Goal: Transaction & Acquisition: Purchase product/service

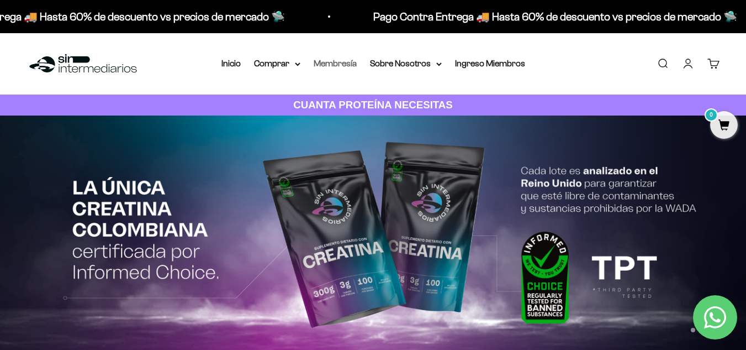
click at [326, 64] on link "Membresía" at bounding box center [335, 63] width 43 height 9
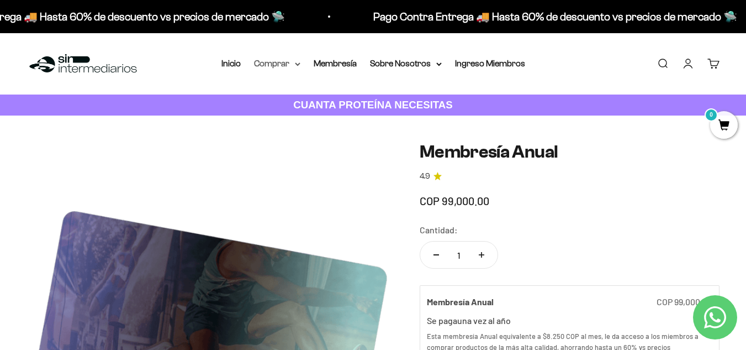
click at [293, 64] on summary "Comprar" at bounding box center [277, 63] width 46 height 14
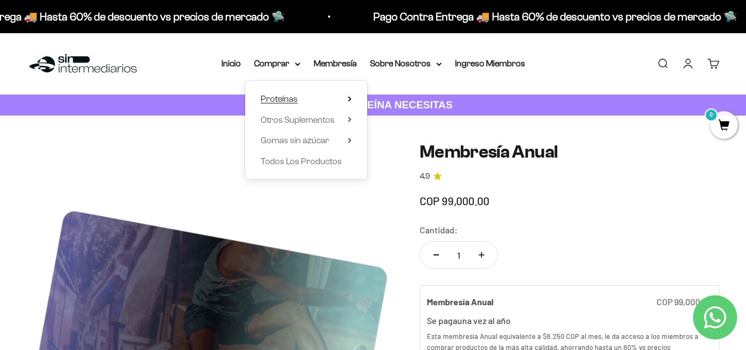
click at [285, 94] on span "Proteínas" at bounding box center [279, 98] width 37 height 9
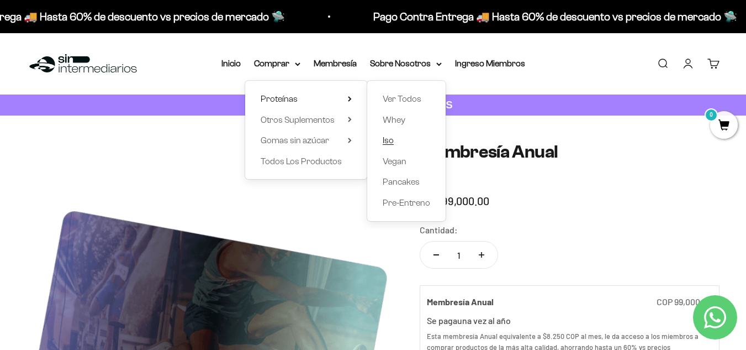
click at [389, 138] on span "Iso" at bounding box center [388, 139] width 11 height 9
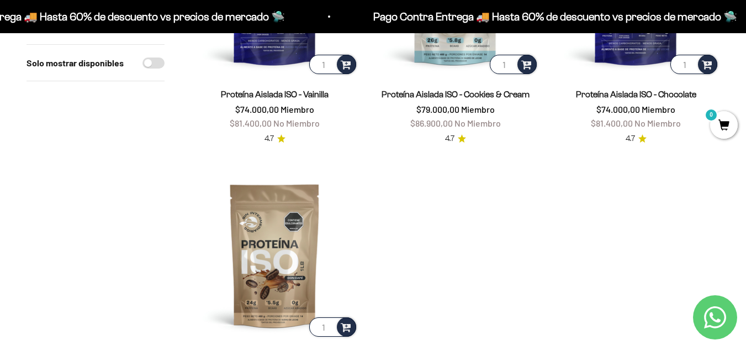
scroll to position [221, 0]
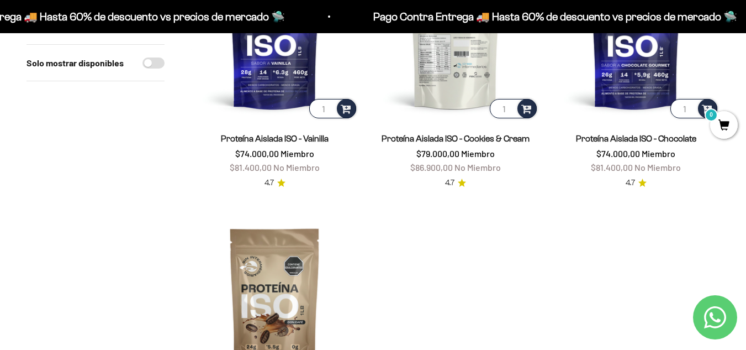
click at [467, 50] on img at bounding box center [455, 36] width 167 height 167
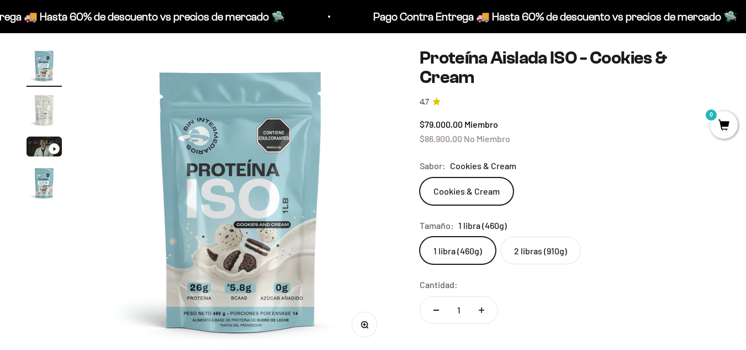
scroll to position [110, 0]
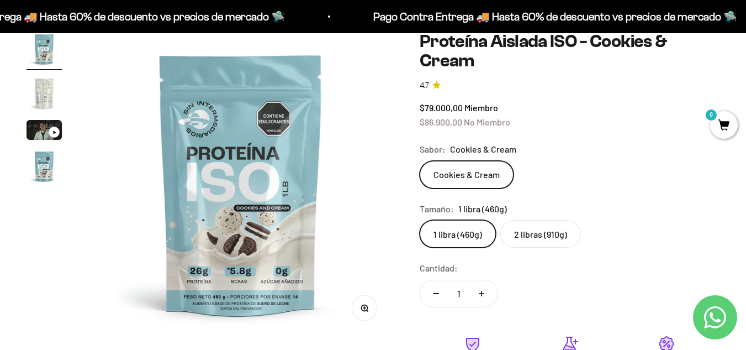
click at [519, 229] on label "2 libras (910g)" at bounding box center [540, 234] width 81 height 28
click at [420, 220] on input "2 libras (910g)" at bounding box center [419, 219] width 1 height 1
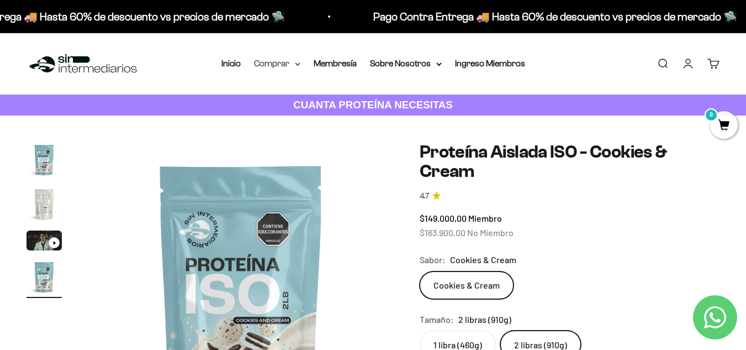
click at [286, 66] on summary "Comprar" at bounding box center [277, 63] width 46 height 14
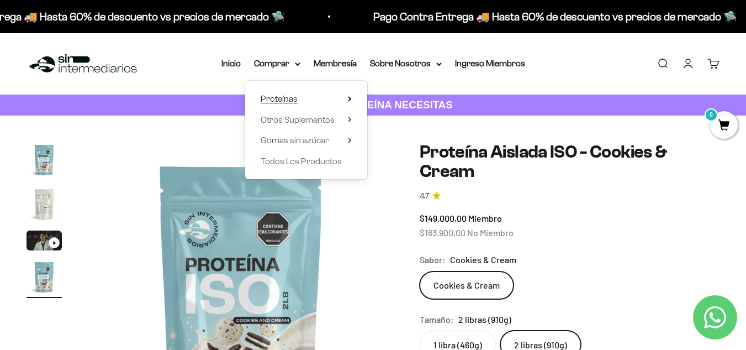
click at [287, 98] on span "Proteínas" at bounding box center [279, 98] width 37 height 9
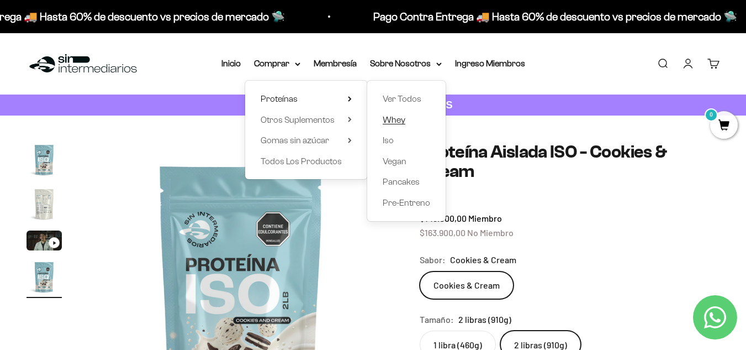
click at [391, 123] on span "Whey" at bounding box center [394, 119] width 23 height 9
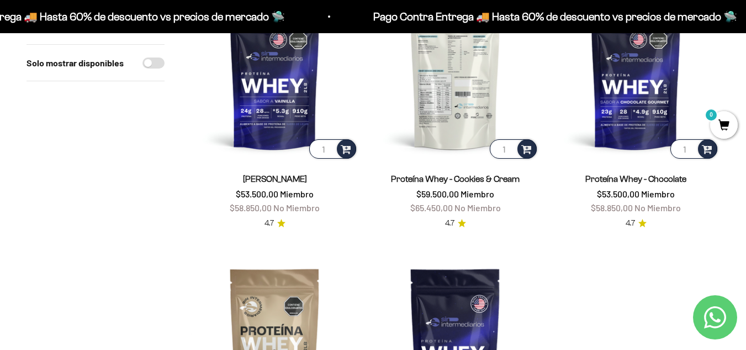
scroll to position [166, 0]
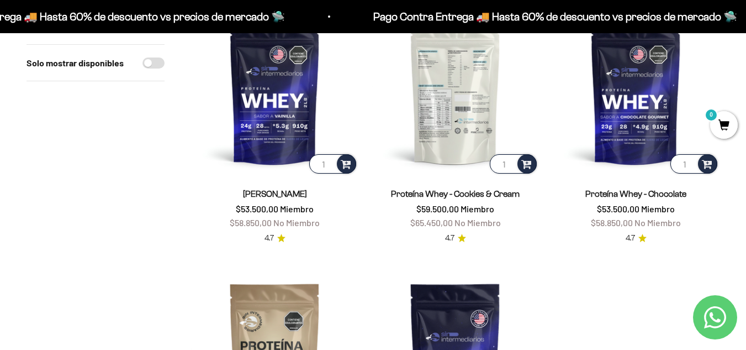
click at [430, 68] on img at bounding box center [455, 91] width 167 height 167
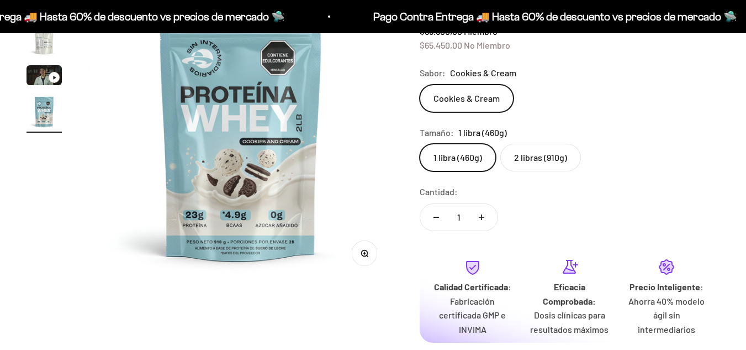
scroll to position [0, 934]
click at [521, 166] on label "2 libras (910g)" at bounding box center [540, 157] width 81 height 28
click at [420, 143] on input "2 libras (910g)" at bounding box center [419, 142] width 1 height 1
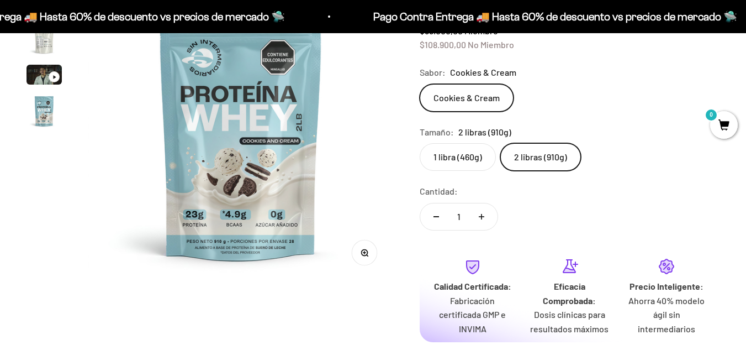
scroll to position [55, 0]
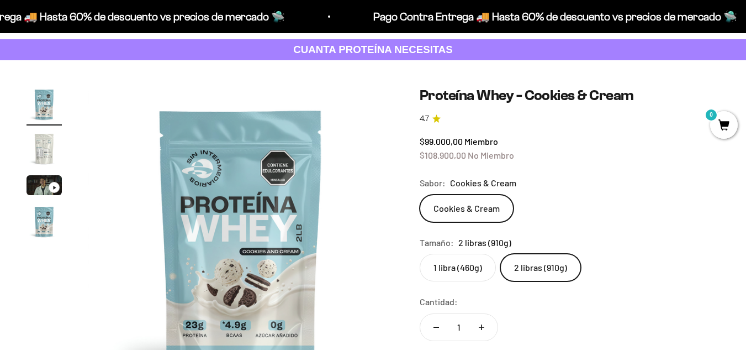
click at [458, 265] on label "1 libra (460g)" at bounding box center [458, 267] width 76 height 28
click at [420, 253] on input "1 libra (460g)" at bounding box center [419, 253] width 1 height 1
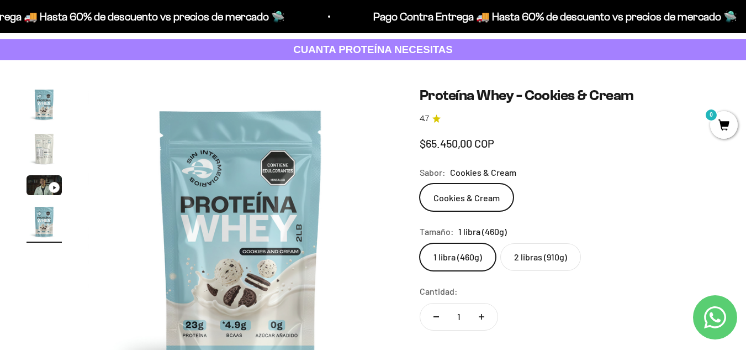
scroll to position [0, 934]
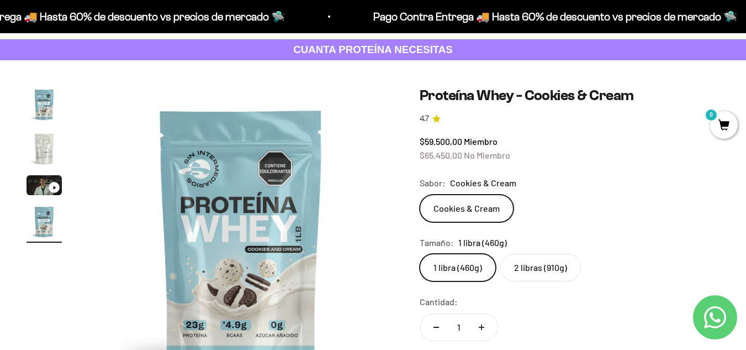
click at [526, 267] on label "2 libras (910g)" at bounding box center [540, 267] width 81 height 28
click at [420, 253] on input "2 libras (910g)" at bounding box center [419, 253] width 1 height 1
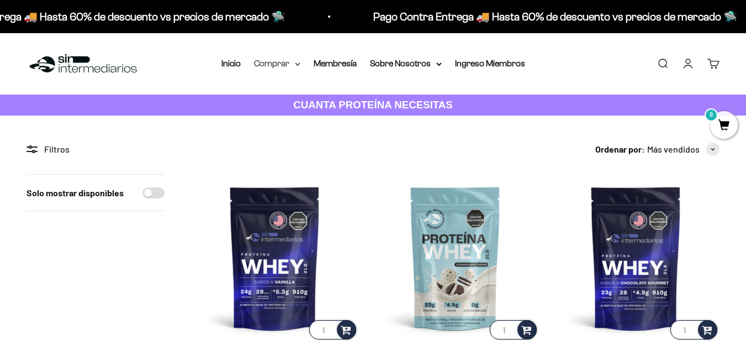
click at [287, 64] on summary "Comprar" at bounding box center [277, 63] width 46 height 14
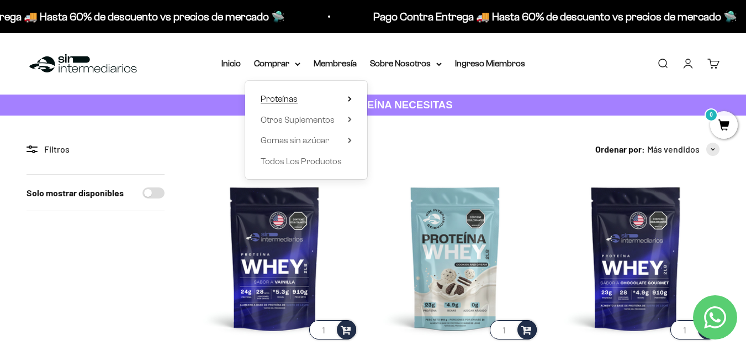
click at [303, 100] on summary "Proteínas" at bounding box center [306, 99] width 91 height 14
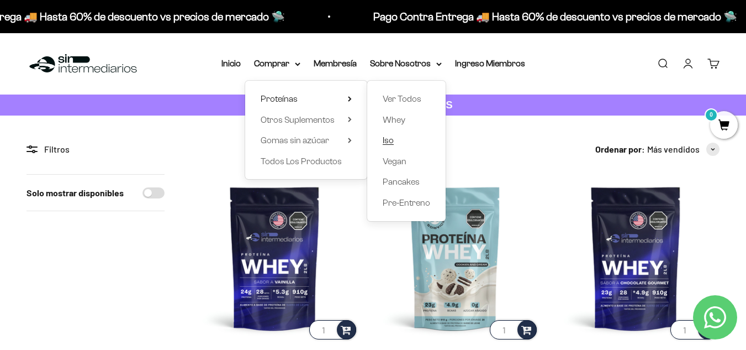
click at [392, 137] on span "Iso" at bounding box center [388, 139] width 11 height 9
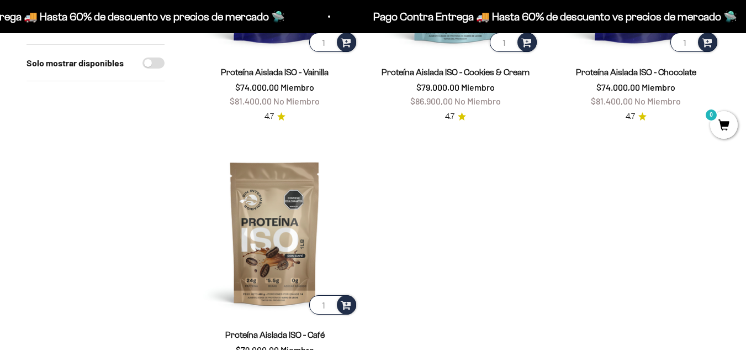
scroll to position [221, 0]
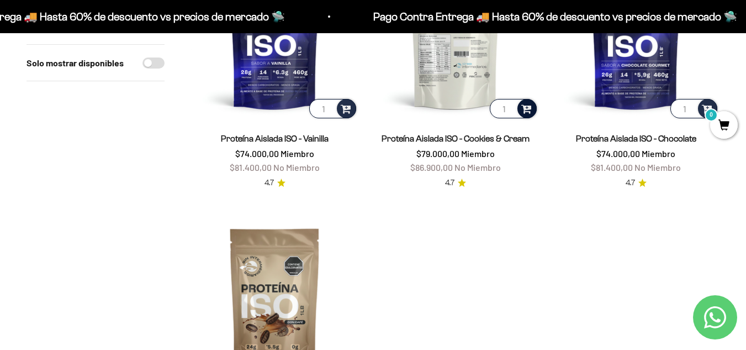
click at [528, 108] on span at bounding box center [526, 108] width 10 height 13
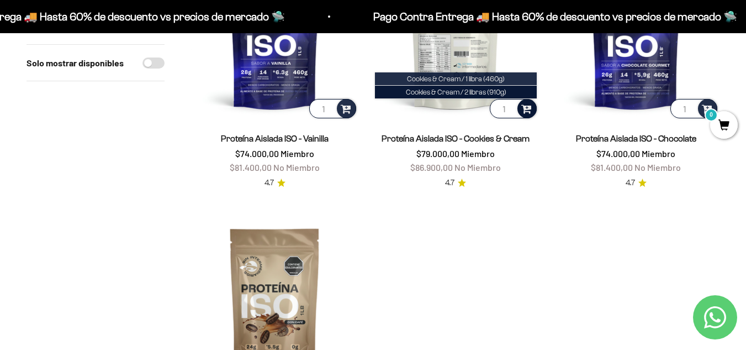
click at [502, 77] on span "Cookies & Cream / 1 libra (460g)" at bounding box center [456, 79] width 98 height 8
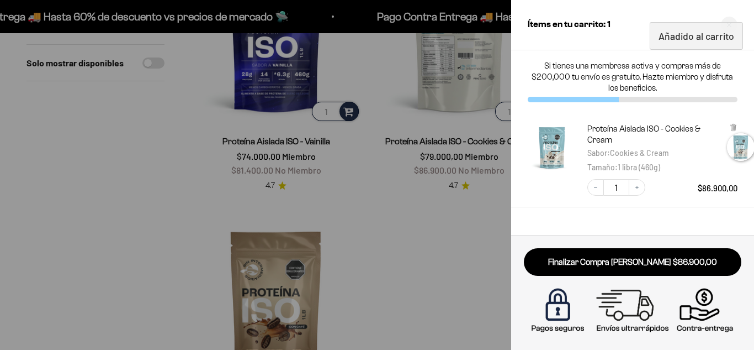
click at [429, 205] on div at bounding box center [377, 175] width 754 height 350
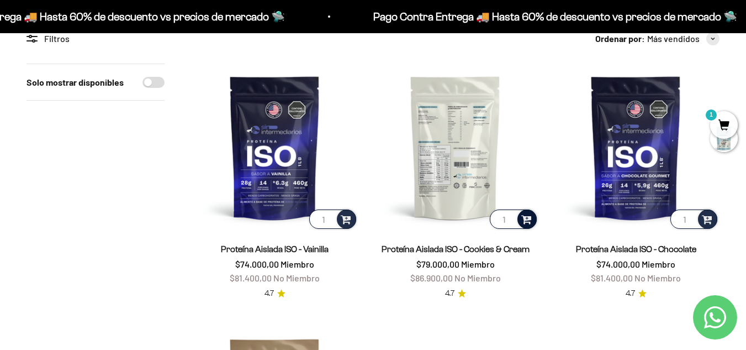
scroll to position [0, 0]
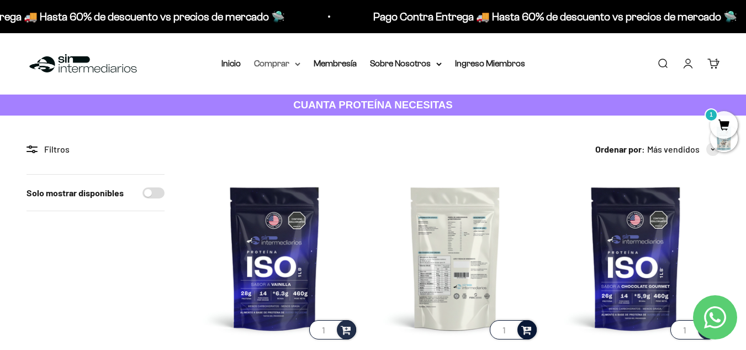
click at [293, 62] on summary "Comprar" at bounding box center [277, 63] width 46 height 14
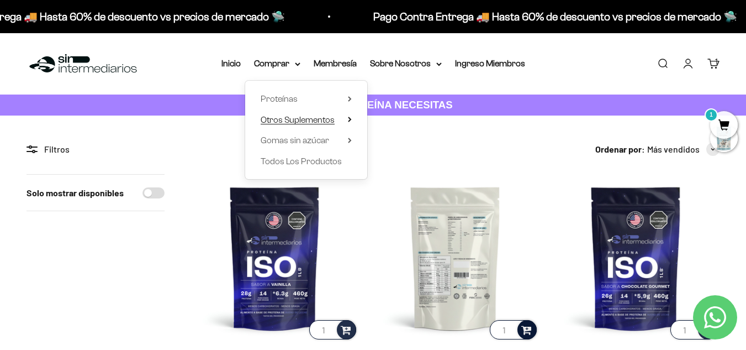
click at [291, 117] on span "Otros Suplementos" at bounding box center [298, 119] width 74 height 9
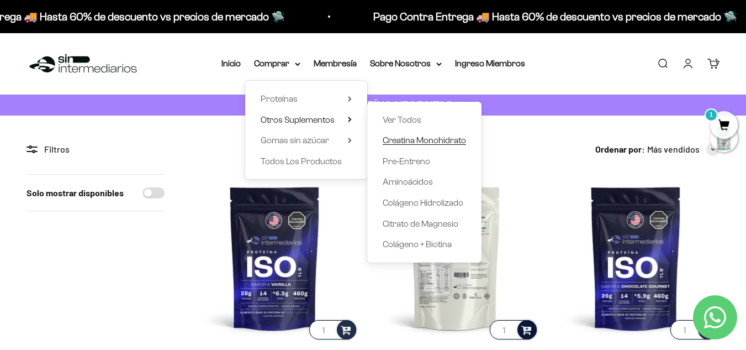
click at [429, 141] on span "Creatina Monohidrato" at bounding box center [424, 139] width 83 height 9
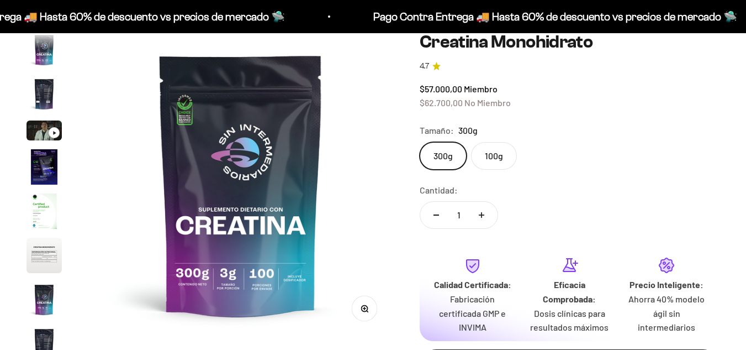
scroll to position [45, 0]
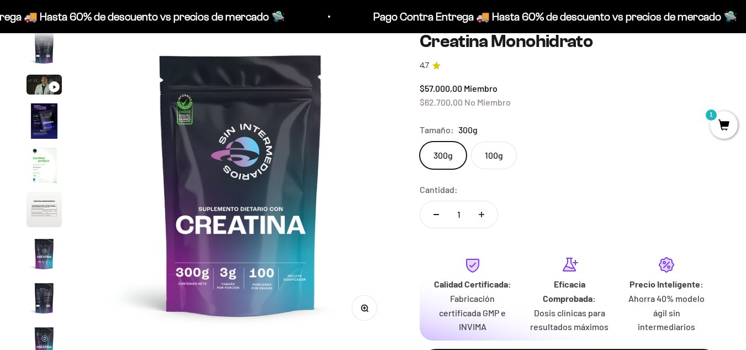
click at [493, 157] on label "100g" at bounding box center [494, 155] width 46 height 28
click at [420, 141] on input "100g" at bounding box center [419, 141] width 1 height 1
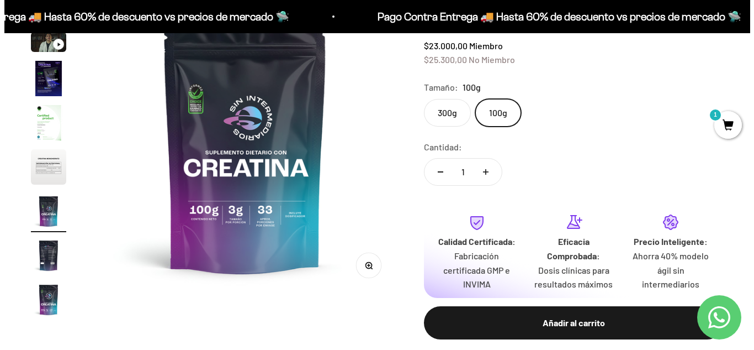
scroll to position [221, 0]
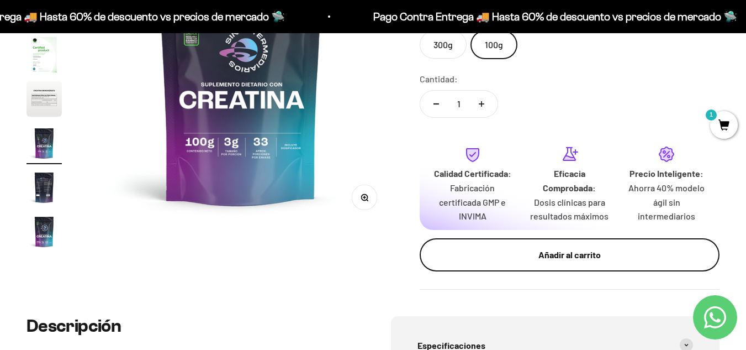
click at [607, 263] on button "Añadir al carrito" at bounding box center [570, 254] width 300 height 33
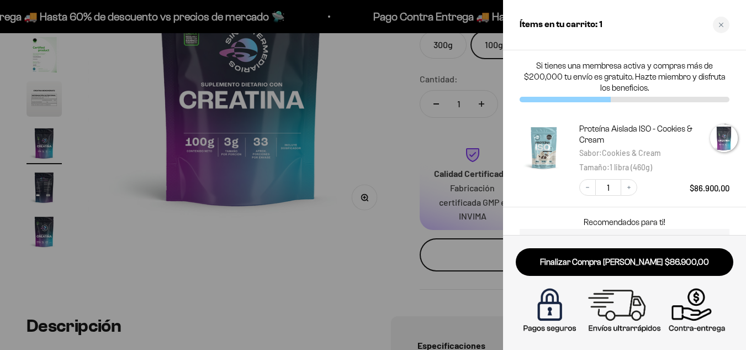
scroll to position [0, 1896]
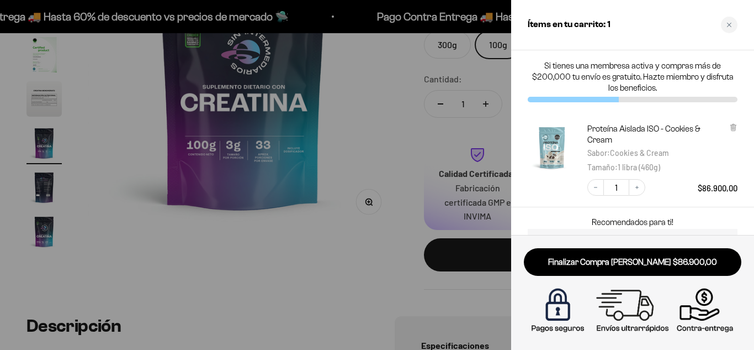
click at [379, 88] on div at bounding box center [377, 175] width 754 height 350
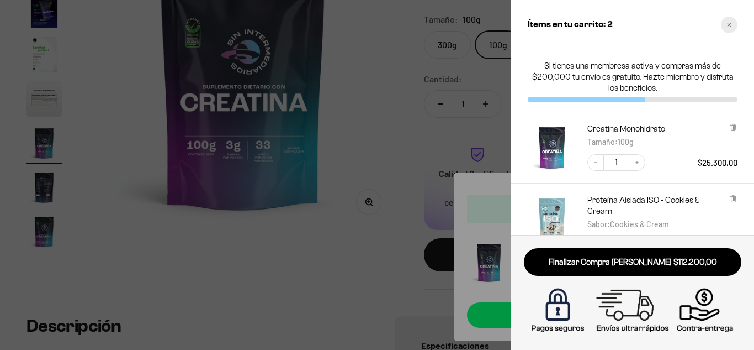
click at [730, 29] on div "Close cart" at bounding box center [729, 25] width 17 height 17
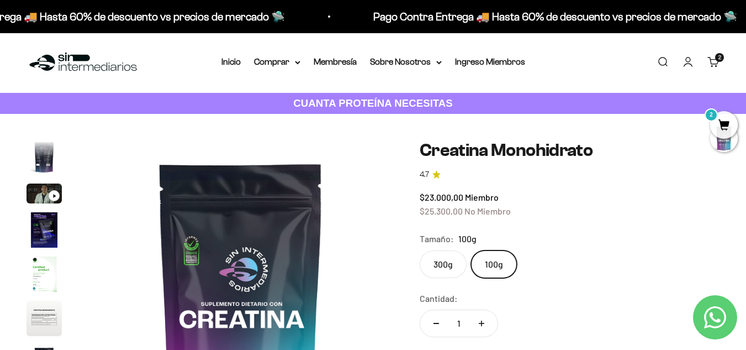
scroll to position [0, 0]
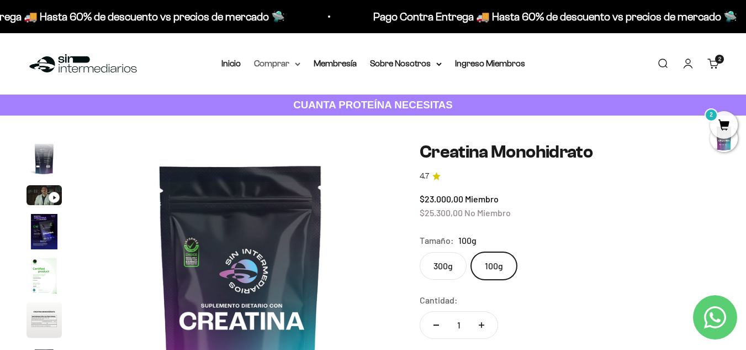
click at [298, 66] on icon at bounding box center [298, 64] width 6 height 4
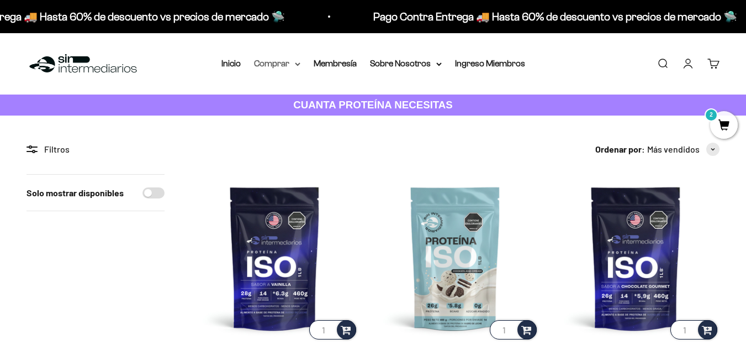
click at [287, 66] on summary "Comprar" at bounding box center [277, 63] width 46 height 14
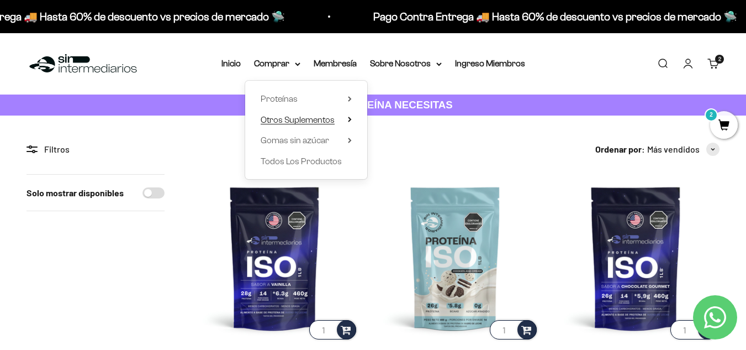
click at [310, 115] on span "Otros Suplementos" at bounding box center [298, 119] width 74 height 9
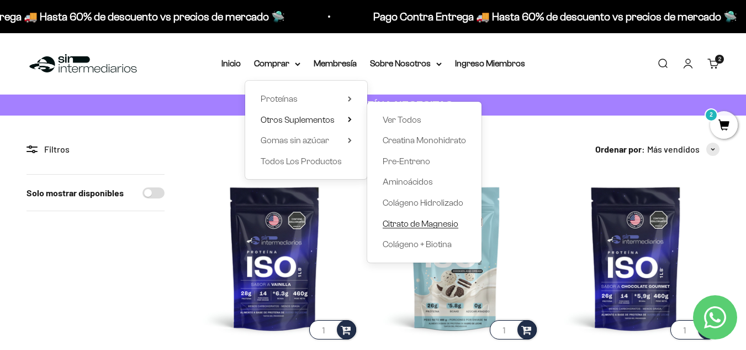
click at [411, 223] on span "Citrato de Magnesio" at bounding box center [421, 223] width 76 height 9
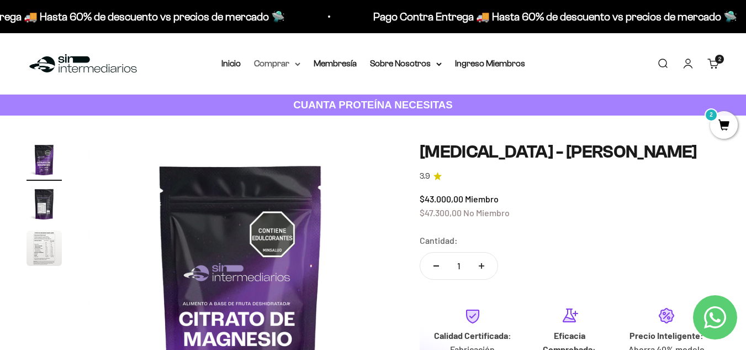
click at [295, 62] on icon at bounding box center [298, 64] width 6 height 4
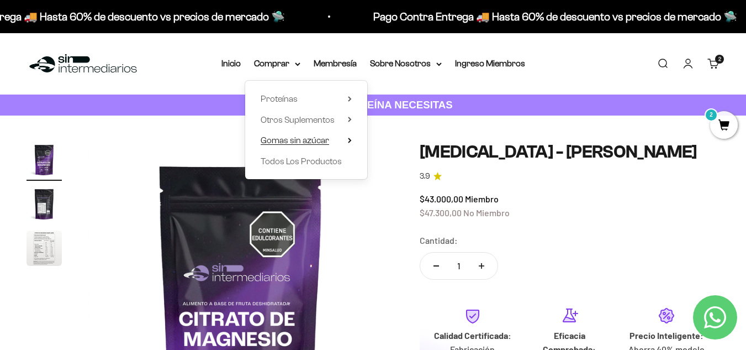
click at [287, 140] on span "Gomas sin azúcar" at bounding box center [295, 139] width 68 height 9
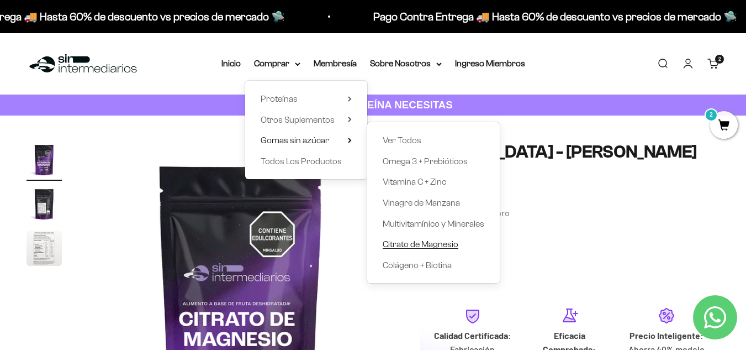
click at [417, 241] on span "Citrato de Magnesio" at bounding box center [421, 243] width 76 height 9
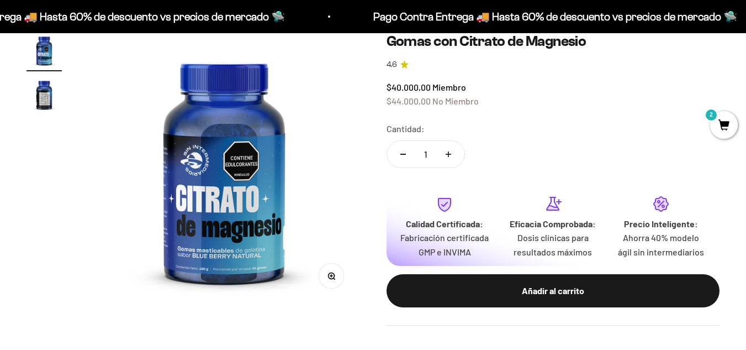
scroll to position [110, 0]
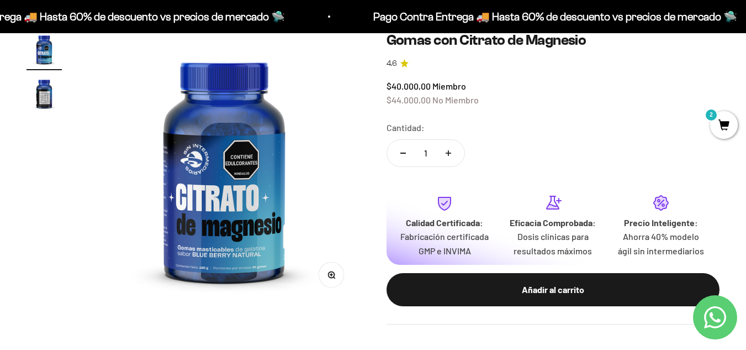
click at [39, 97] on img "Ir al artículo 2" at bounding box center [44, 93] width 35 height 35
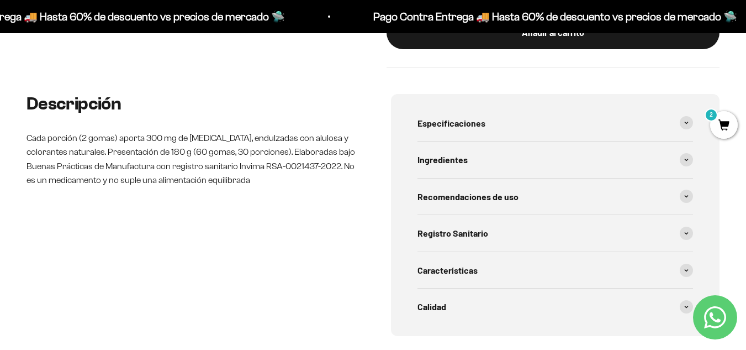
scroll to position [387, 0]
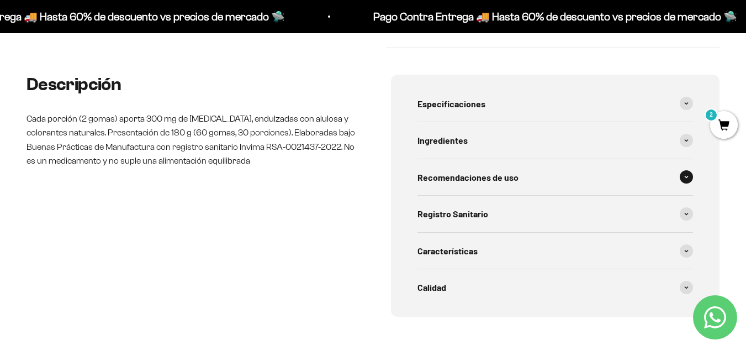
click at [487, 185] on div "Recomendaciones de uso" at bounding box center [555, 177] width 276 height 36
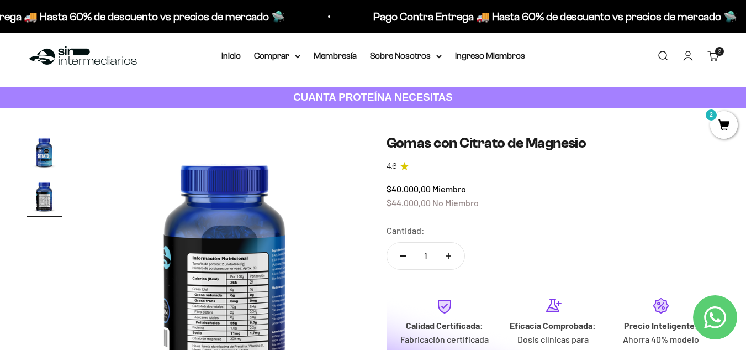
scroll to position [0, 0]
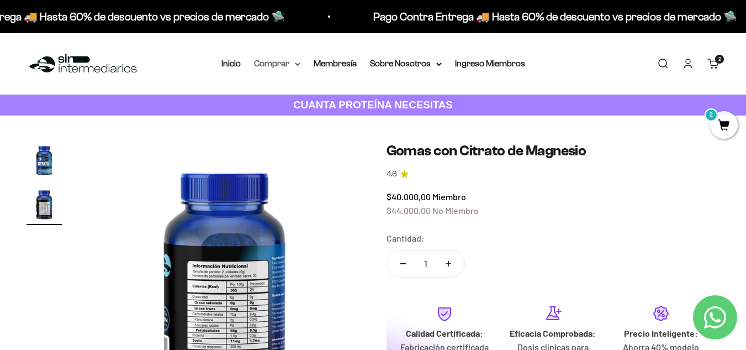
click at [294, 64] on summary "Comprar" at bounding box center [277, 63] width 46 height 14
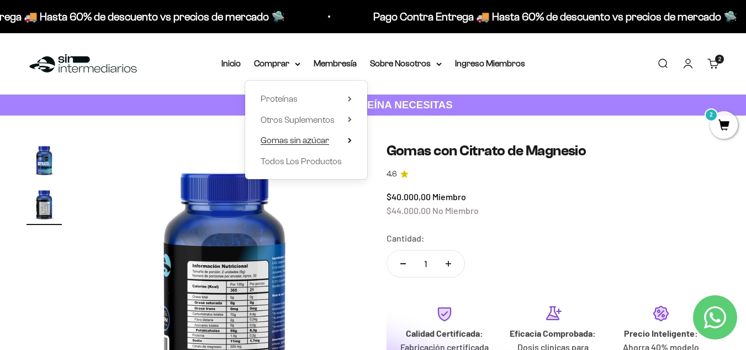
click at [298, 138] on span "Gomas sin azúcar" at bounding box center [295, 139] width 68 height 9
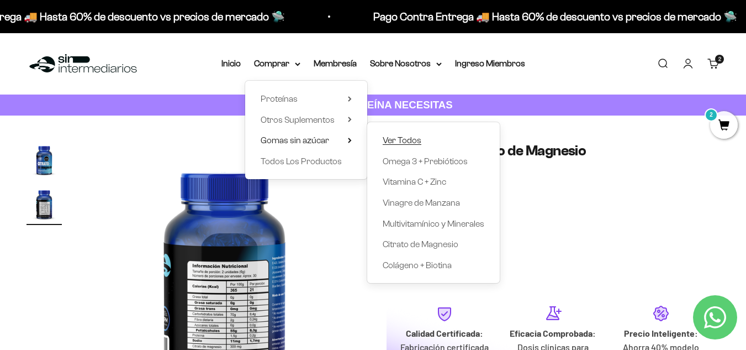
click at [396, 142] on span "Ver Todos" at bounding box center [402, 139] width 39 height 9
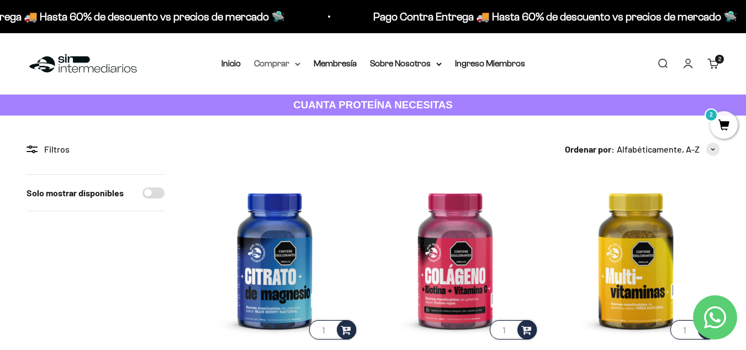
click at [291, 62] on summary "Comprar" at bounding box center [277, 63] width 46 height 14
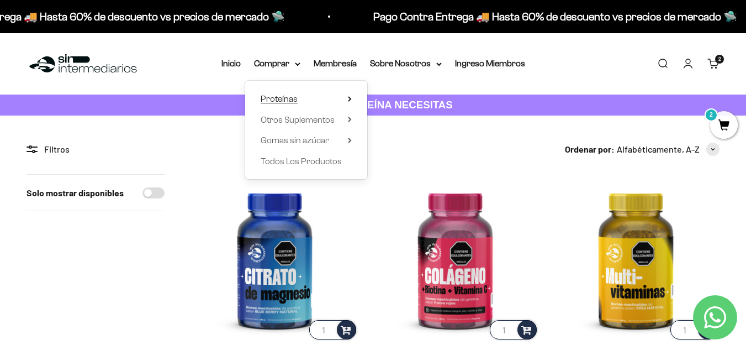
click at [284, 97] on span "Proteínas" at bounding box center [279, 98] width 37 height 9
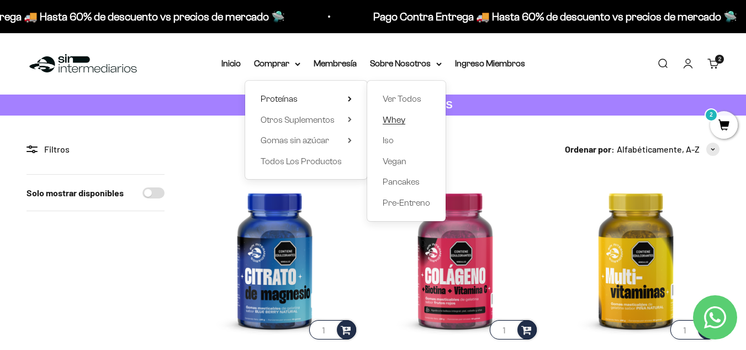
click at [399, 123] on span "Whey" at bounding box center [394, 119] width 23 height 9
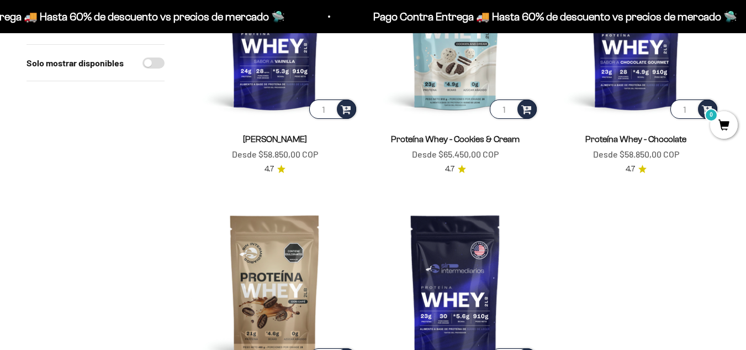
scroll to position [221, 0]
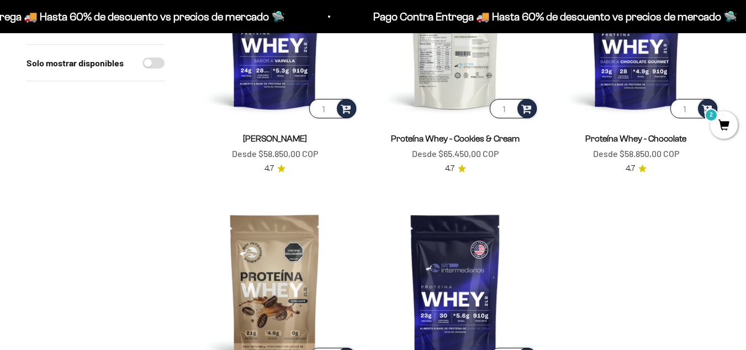
click at [447, 59] on img at bounding box center [455, 36] width 167 height 167
click at [448, 76] on img at bounding box center [455, 36] width 167 height 167
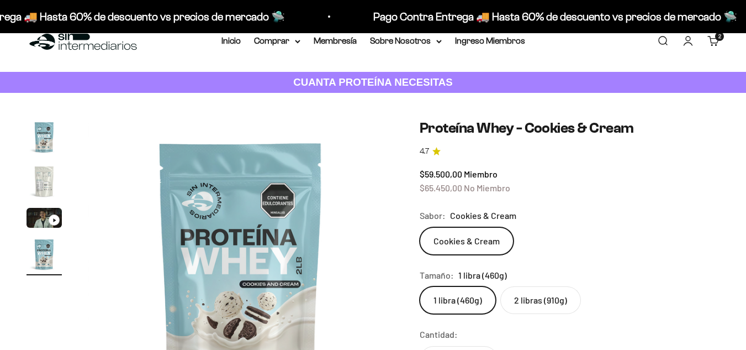
scroll to position [166, 0]
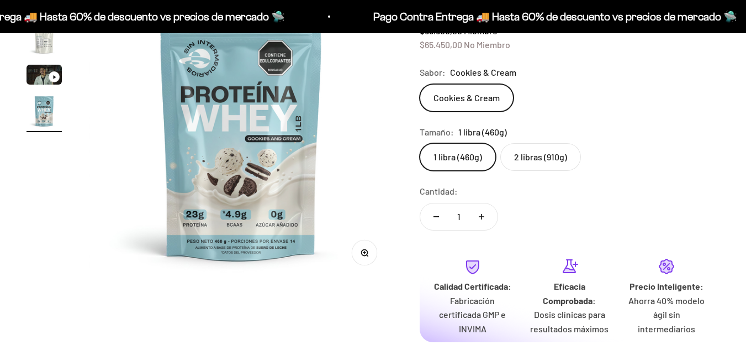
click at [530, 151] on label "2 libras (910g)" at bounding box center [540, 157] width 81 height 28
click at [420, 143] on input "2 libras (910g)" at bounding box center [419, 142] width 1 height 1
radio input "true"
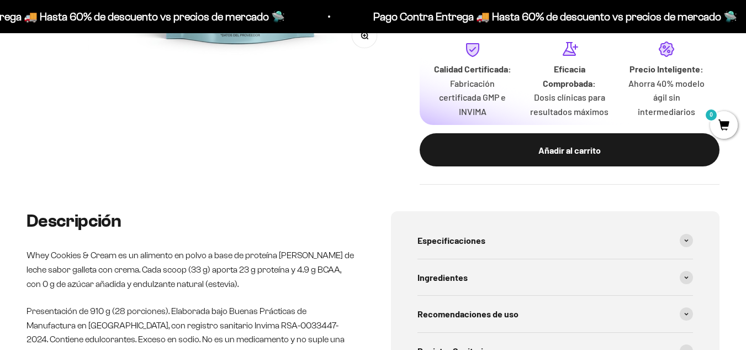
scroll to position [387, 0]
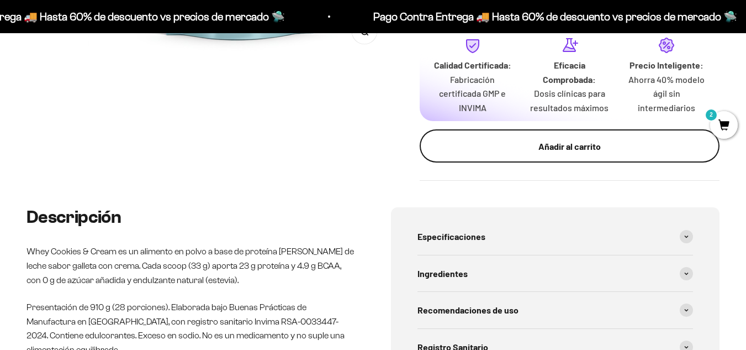
click at [551, 149] on div "Añadir al carrito" at bounding box center [570, 146] width 256 height 14
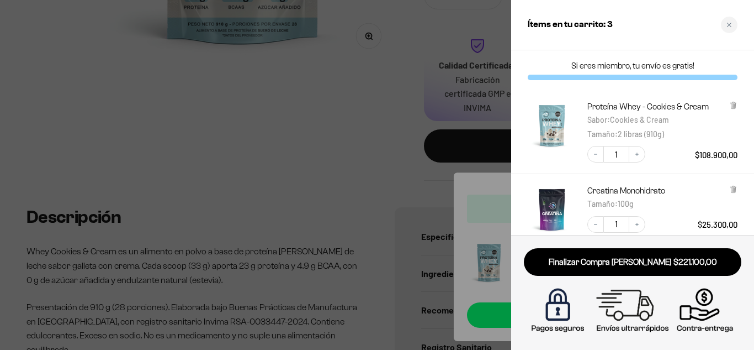
click at [392, 142] on div at bounding box center [377, 175] width 754 height 350
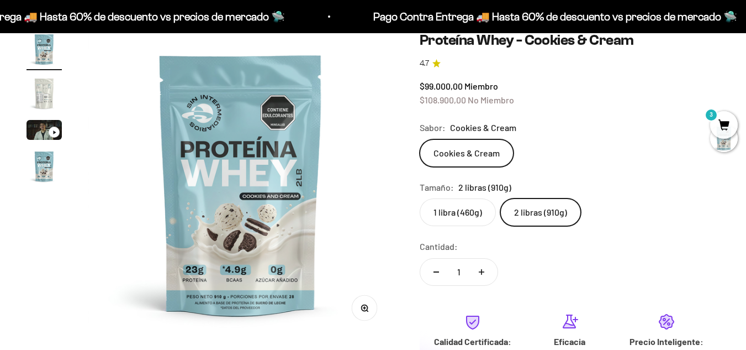
scroll to position [0, 0]
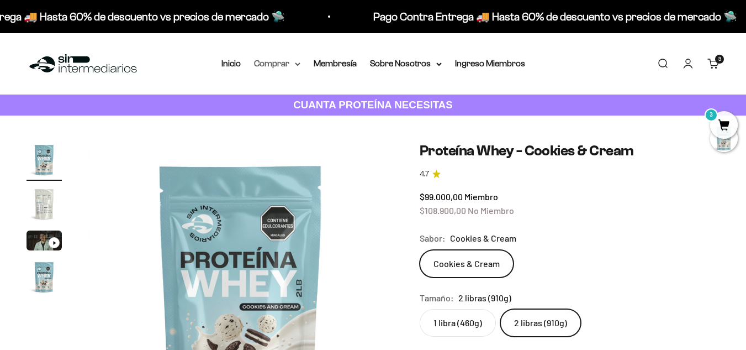
click at [291, 62] on summary "Comprar" at bounding box center [277, 63] width 46 height 14
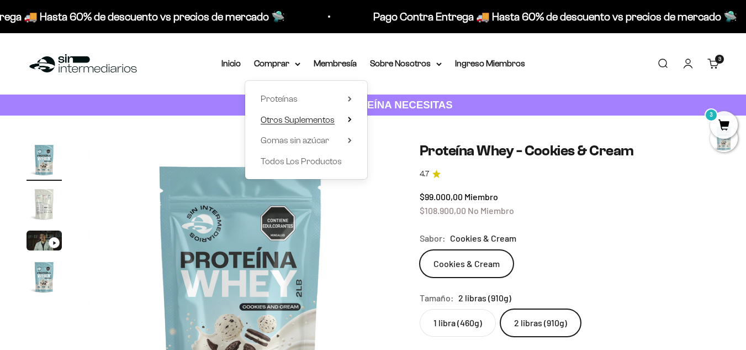
click at [290, 113] on span "Otros Suplementos" at bounding box center [298, 120] width 74 height 14
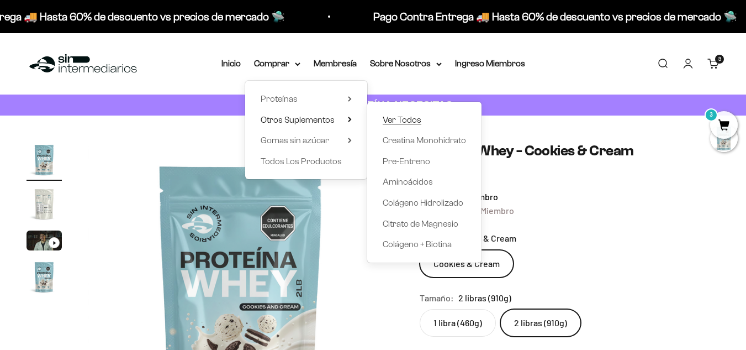
click at [395, 115] on span "Ver Todos" at bounding box center [402, 119] width 39 height 9
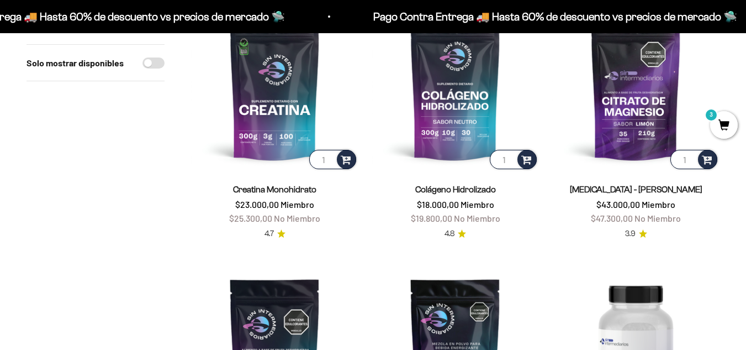
scroll to position [166, 0]
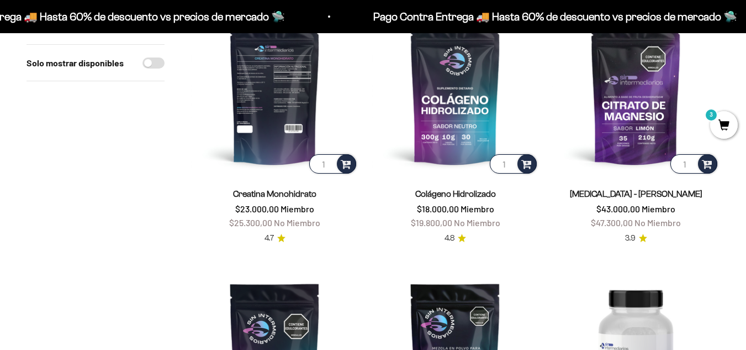
click at [290, 121] on img at bounding box center [274, 91] width 167 height 167
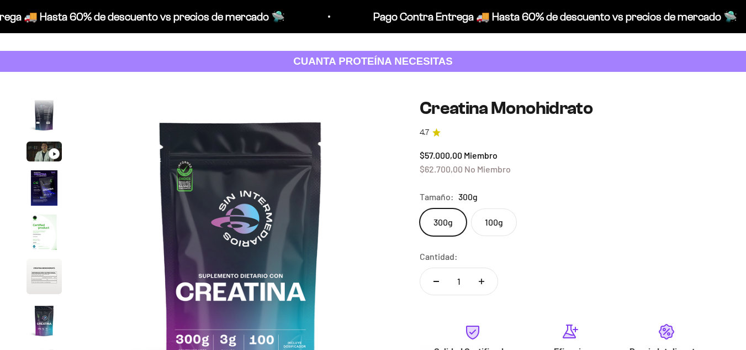
scroll to position [110, 0]
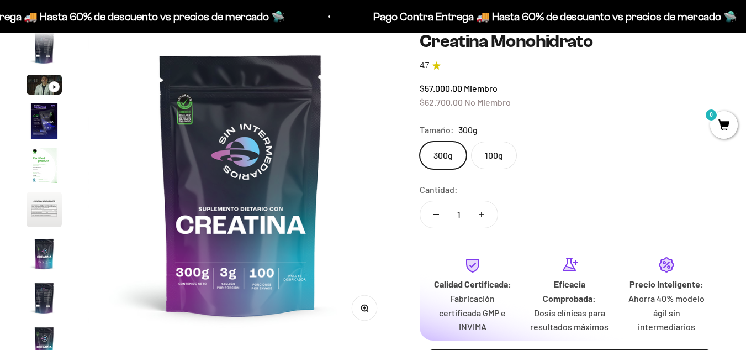
click at [493, 161] on label "100g" at bounding box center [494, 155] width 46 height 28
click at [420, 141] on input "100g" at bounding box center [419, 141] width 1 height 1
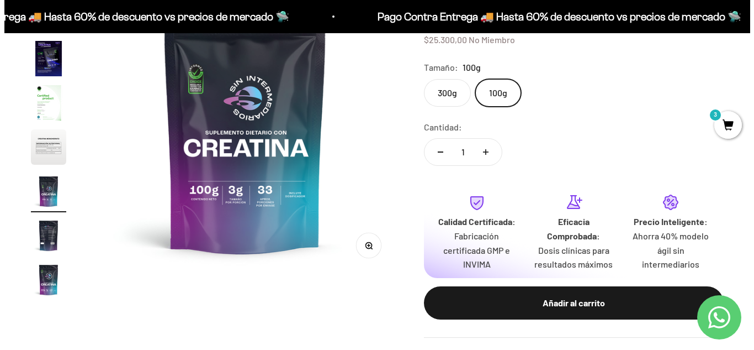
scroll to position [387, 0]
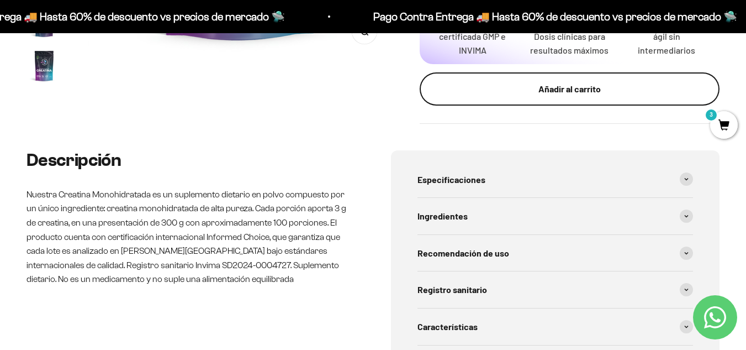
click at [577, 82] on div "Añadir al carrito" at bounding box center [570, 89] width 256 height 14
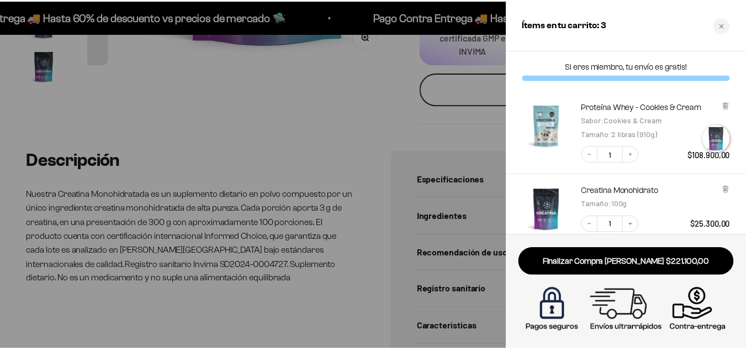
scroll to position [0, 1896]
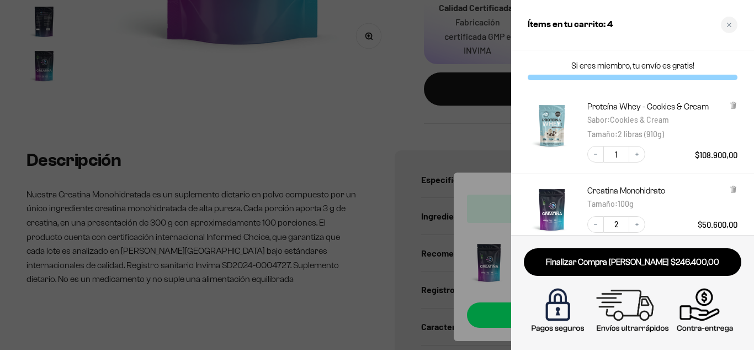
click at [399, 96] on div at bounding box center [377, 175] width 754 height 350
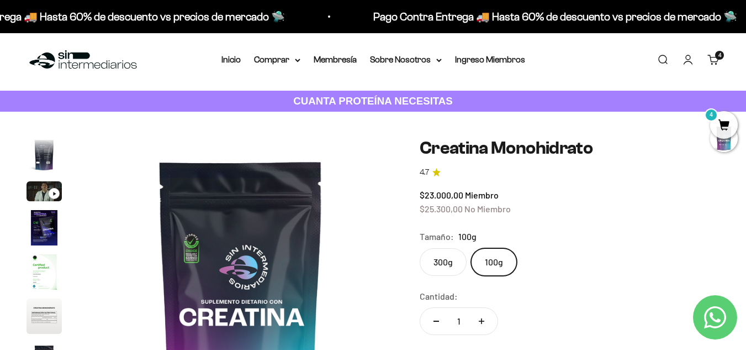
scroll to position [0, 0]
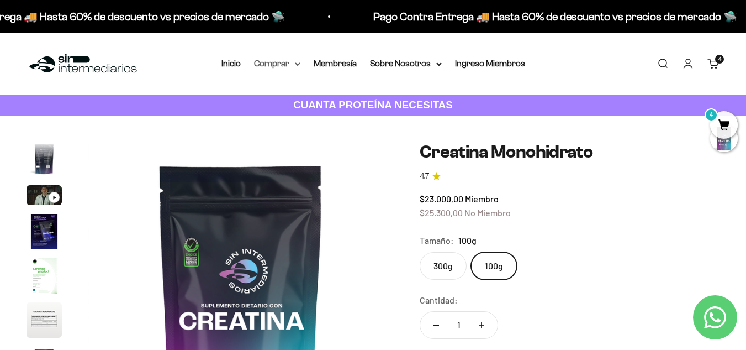
click at [288, 61] on summary "Comprar" at bounding box center [277, 63] width 46 height 14
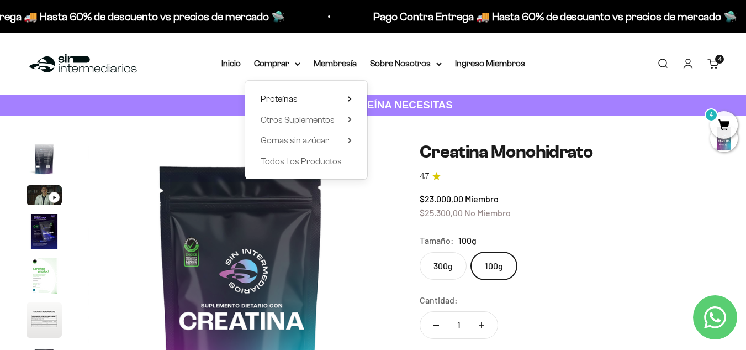
click at [289, 102] on span "Proteínas" at bounding box center [279, 98] width 37 height 9
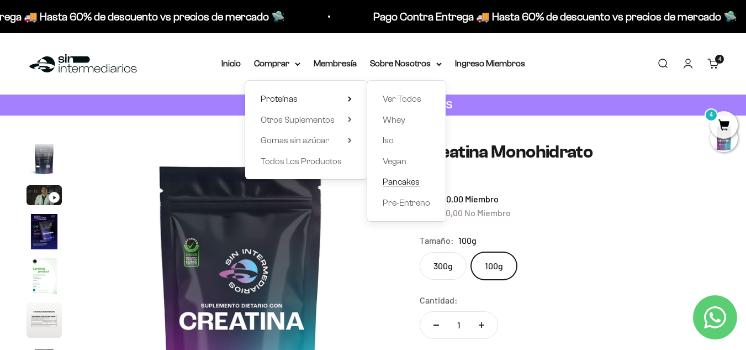
click at [395, 179] on span "Pancakes" at bounding box center [401, 181] width 37 height 9
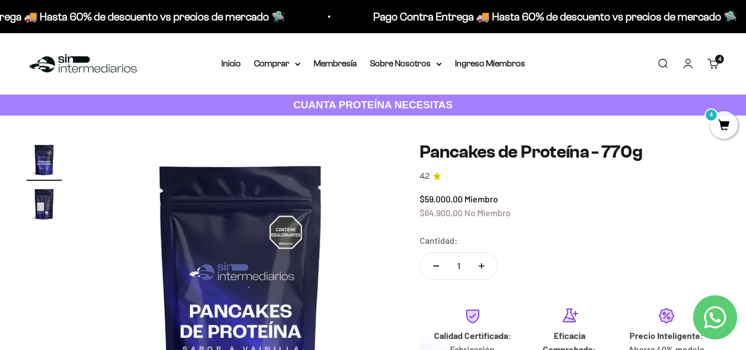
click at [712, 60] on link "Carrito 4 artículos 4" at bounding box center [713, 63] width 12 height 12
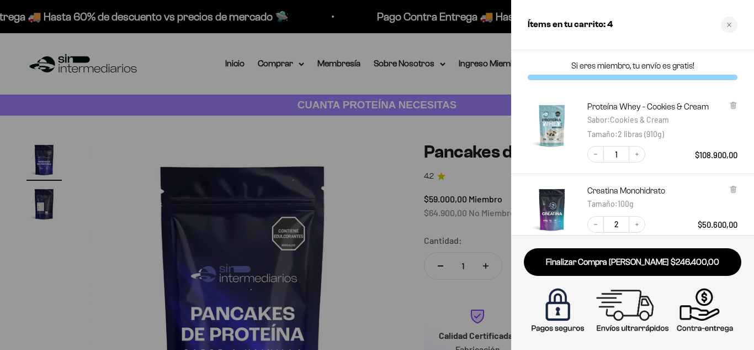
click at [348, 132] on div at bounding box center [377, 175] width 754 height 350
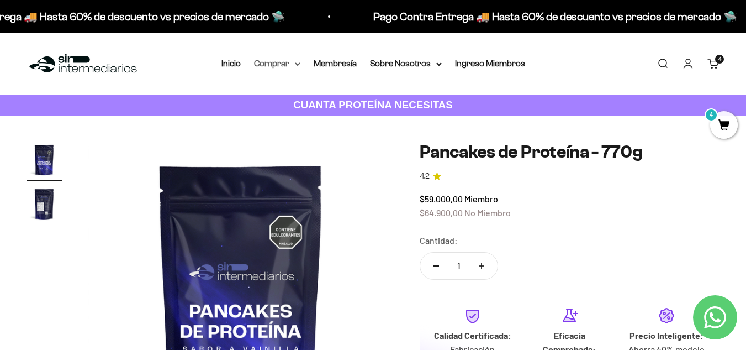
click at [277, 59] on summary "Comprar" at bounding box center [277, 63] width 46 height 14
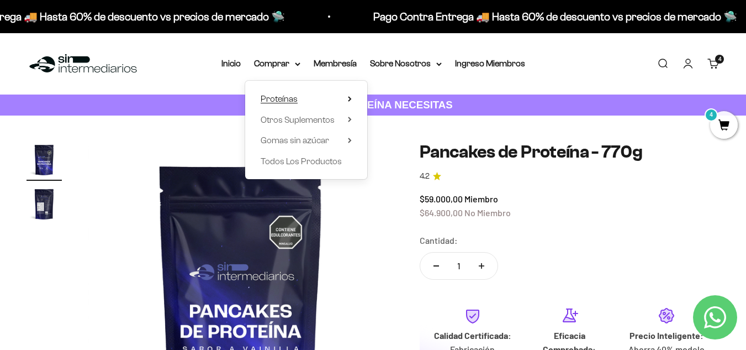
click at [319, 103] on summary "Proteínas" at bounding box center [306, 99] width 91 height 14
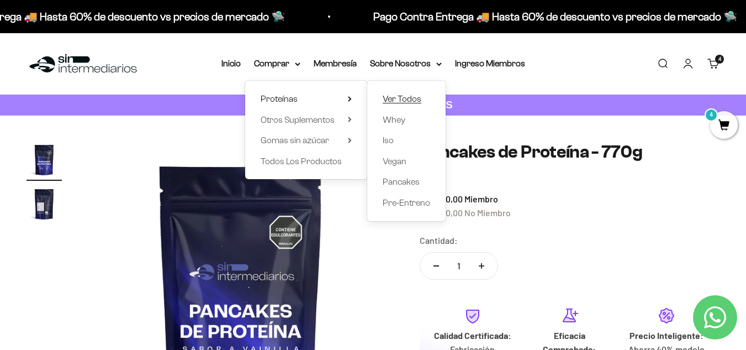
click at [405, 101] on span "Ver Todos" at bounding box center [402, 98] width 39 height 9
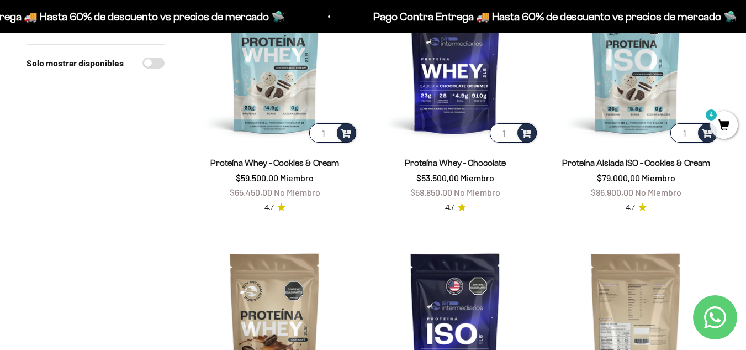
scroll to position [387, 0]
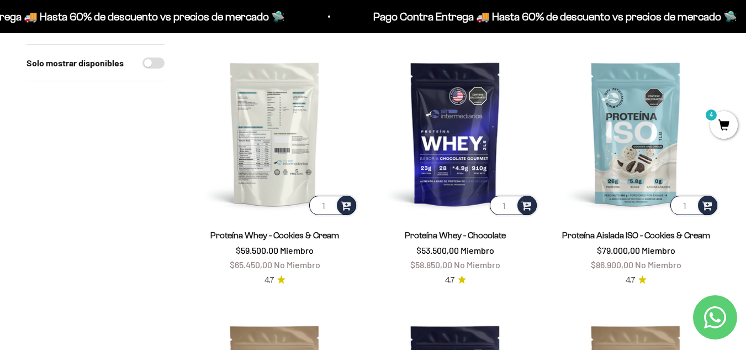
click at [293, 152] on img at bounding box center [274, 133] width 167 height 167
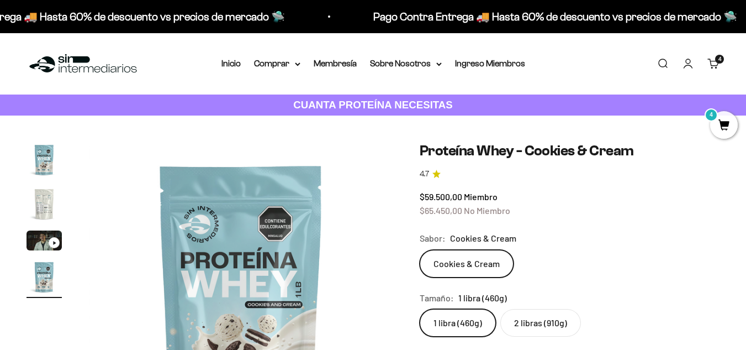
scroll to position [0, 934]
click at [548, 317] on label "2 libras (910g)" at bounding box center [540, 323] width 81 height 28
click at [420, 309] on input "2 libras (910g)" at bounding box center [419, 308] width 1 height 1
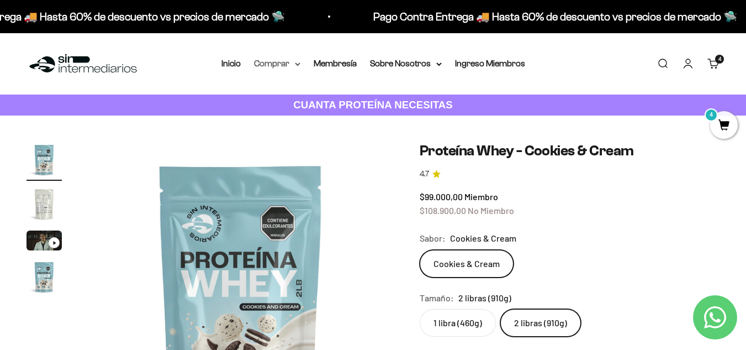
click at [287, 61] on summary "Comprar" at bounding box center [277, 63] width 46 height 14
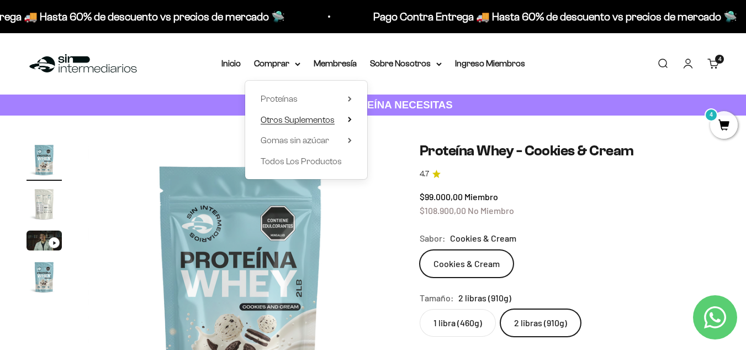
click at [290, 120] on span "Otros Suplementos" at bounding box center [298, 119] width 74 height 9
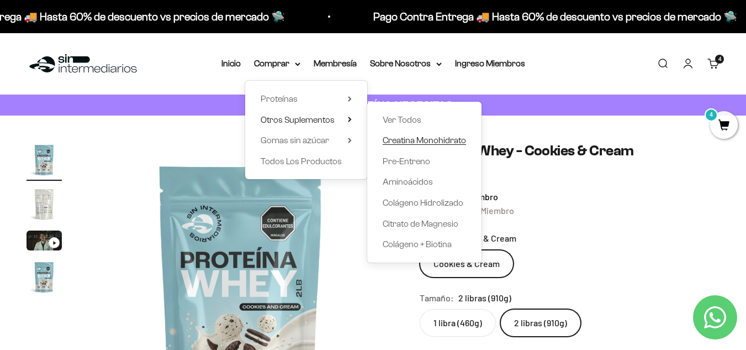
click at [404, 146] on span "Creatina Monohidrato" at bounding box center [424, 140] width 83 height 14
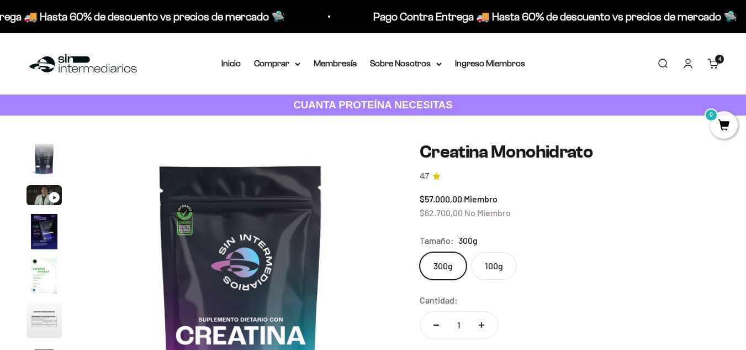
scroll to position [55, 0]
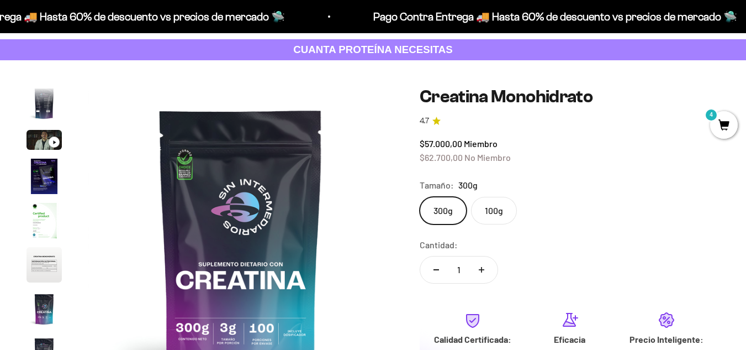
click at [493, 205] on label "100g" at bounding box center [494, 211] width 46 height 28
click at [420, 197] on input "100g" at bounding box center [419, 196] width 1 height 1
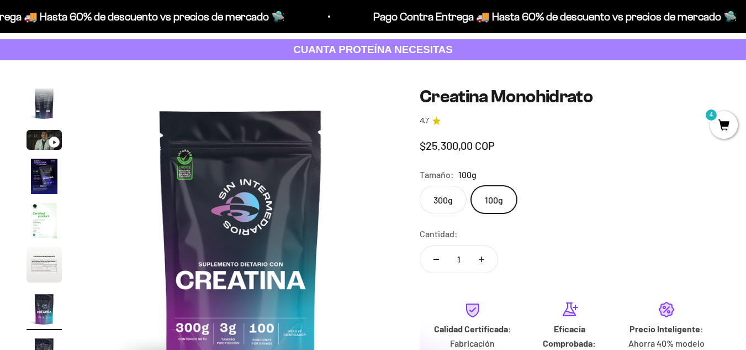
scroll to position [0, 1868]
